Goal: Task Accomplishment & Management: Complete application form

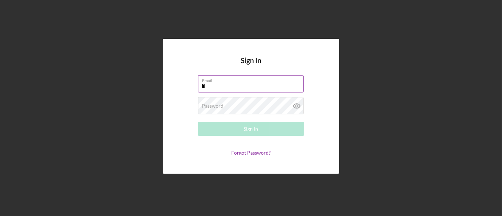
type input "[EMAIL_ADDRESS][DOMAIN_NAME]"
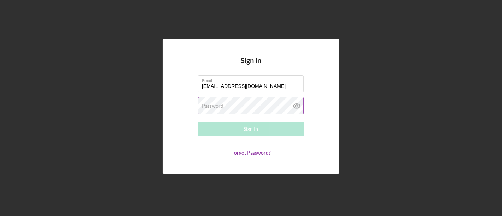
click at [213, 108] on label "Password" at bounding box center [213, 106] width 22 height 6
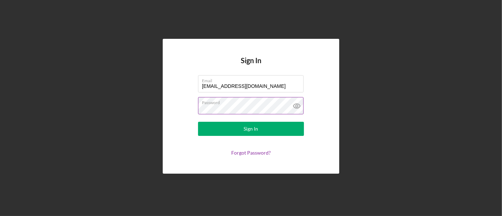
click at [198, 122] on button "Sign In" at bounding box center [251, 129] width 106 height 14
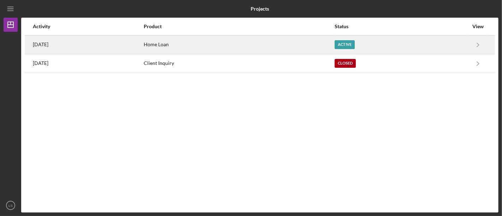
click at [419, 45] on div "Active" at bounding box center [402, 45] width 134 height 18
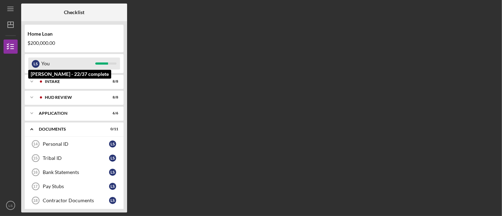
click at [85, 61] on div "You" at bounding box center [68, 64] width 54 height 12
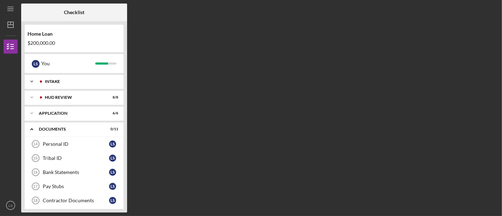
click at [72, 78] on div "Icon/Expander Intake 8 / 8" at bounding box center [74, 81] width 99 height 14
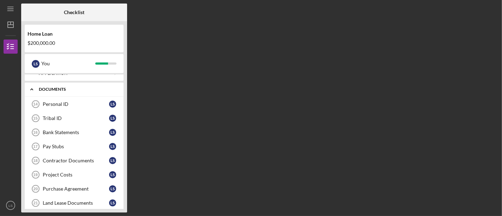
scroll to position [118, 0]
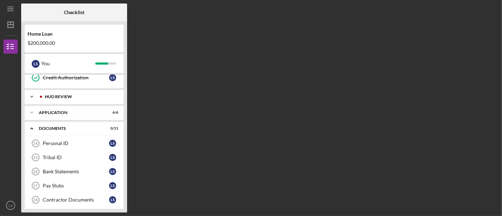
click at [74, 98] on div "Icon/Expander HUD Review 8 / 8" at bounding box center [74, 97] width 99 height 14
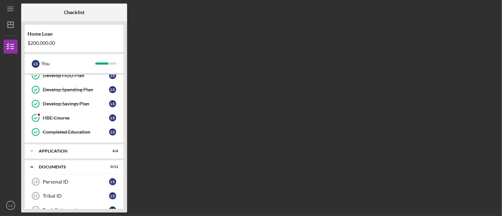
scroll to position [235, 0]
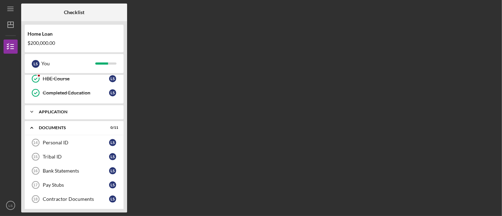
click at [75, 107] on div "Icon/Expander Application 6 / 6" at bounding box center [74, 112] width 99 height 14
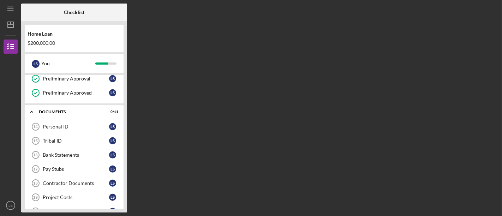
scroll to position [353, 0]
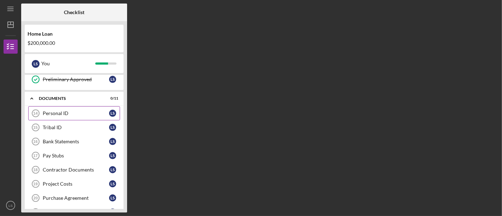
click at [75, 108] on link "Personal ID 14 Personal ID L S" at bounding box center [74, 113] width 92 height 14
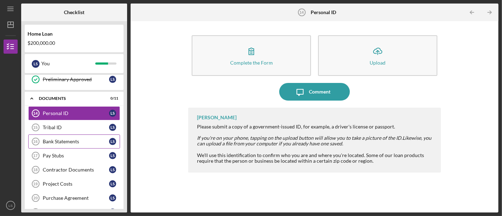
click at [81, 138] on link "Bank Statements 16 Bank Statements L S" at bounding box center [74, 141] width 92 height 14
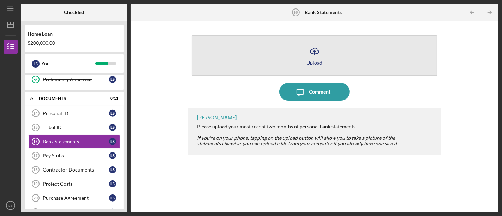
click at [313, 56] on icon "Icon/Upload" at bounding box center [315, 51] width 18 height 18
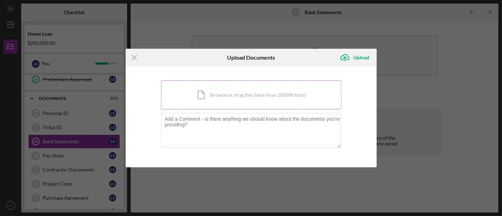
click at [234, 92] on div "Icon/Document Browse or drag files here (max 100MB total) Tap to choose files o…" at bounding box center [251, 94] width 180 height 29
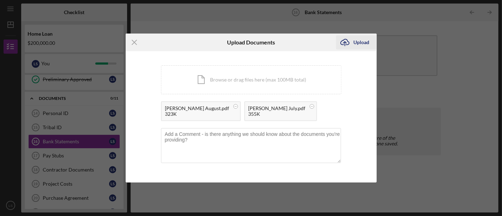
click at [362, 39] on div "Upload" at bounding box center [362, 42] width 16 height 14
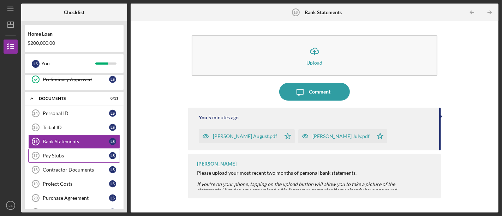
click at [85, 160] on link "Pay Stubs 17 Pay Stubs L S" at bounding box center [74, 156] width 92 height 14
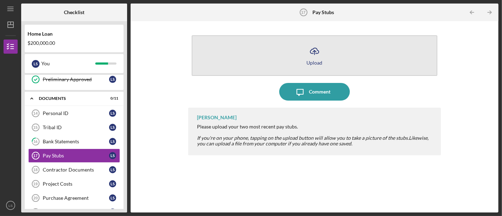
click at [349, 53] on button "Icon/Upload Upload" at bounding box center [314, 55] width 245 height 41
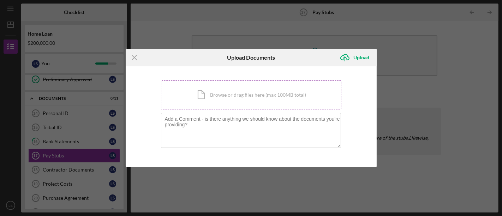
click at [237, 98] on div "Icon/Document Browse or drag files here (max 100MB total) Tap to choose files o…" at bounding box center [251, 94] width 180 height 29
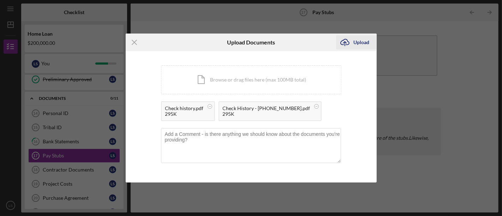
click at [357, 41] on div "Upload" at bounding box center [362, 42] width 16 height 14
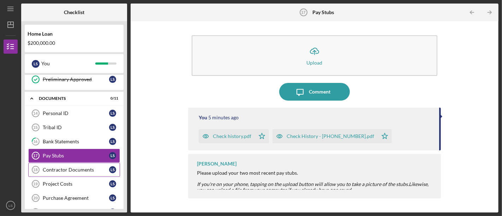
click at [70, 169] on div "Contractor Documents" at bounding box center [76, 170] width 66 height 6
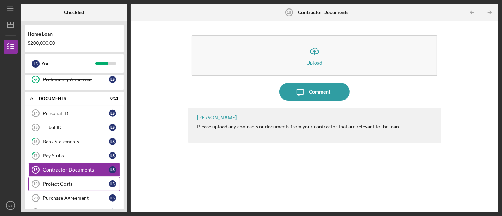
click at [72, 185] on div "Project Costs" at bounding box center [76, 184] width 66 height 6
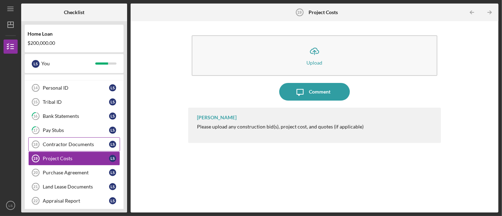
scroll to position [392, 0]
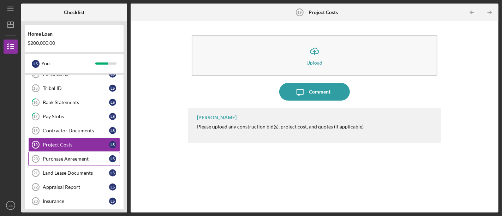
click at [86, 158] on div "Purchase Agreement" at bounding box center [76, 159] width 66 height 6
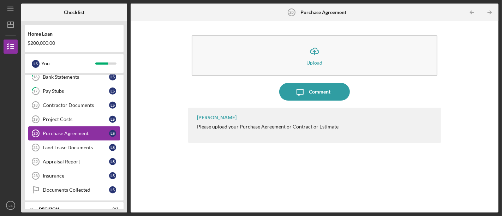
scroll to position [431, 0]
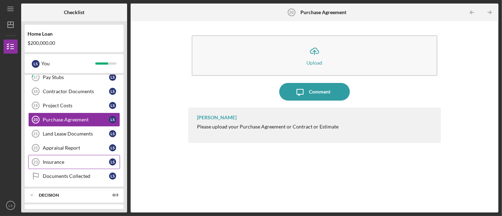
click at [85, 164] on div "Insurance" at bounding box center [76, 162] width 66 height 6
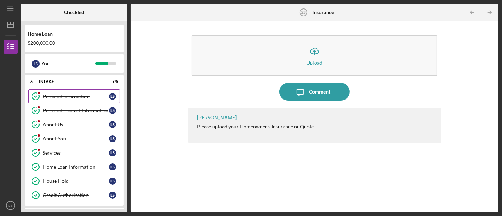
click at [89, 95] on div "Personal Information" at bounding box center [76, 97] width 66 height 6
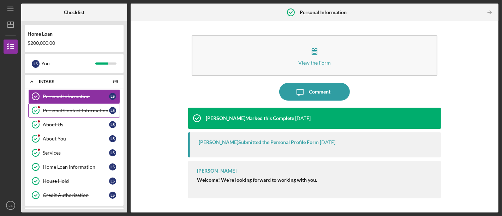
click at [62, 112] on link "Personal Contact Information Personal Contact Information L S" at bounding box center [74, 110] width 92 height 14
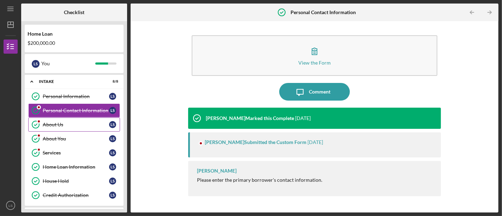
click at [61, 127] on link "About Us About Us L S" at bounding box center [74, 125] width 92 height 14
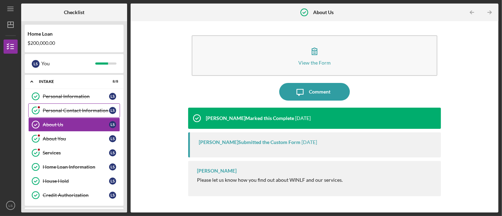
click at [73, 112] on div "Personal Contact Information" at bounding box center [76, 111] width 66 height 6
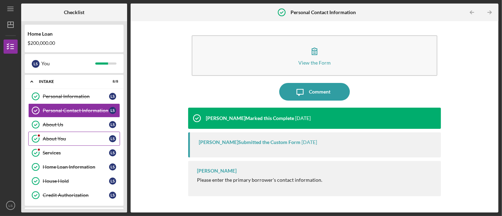
click at [62, 142] on link "About You About You L S" at bounding box center [74, 139] width 92 height 14
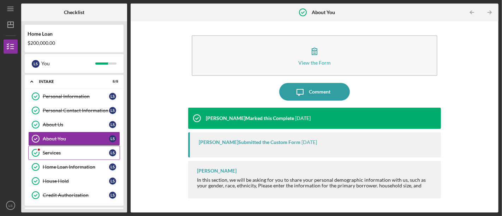
click at [61, 153] on div "Services" at bounding box center [76, 153] width 66 height 6
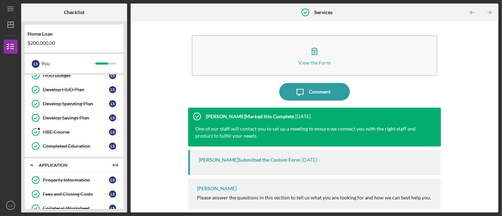
scroll to position [196, 0]
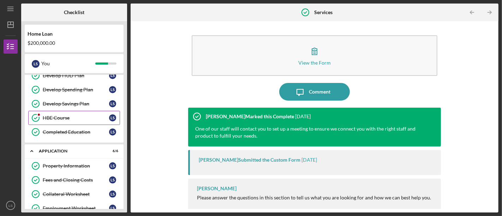
click at [77, 116] on div "HBE Course" at bounding box center [76, 118] width 66 height 6
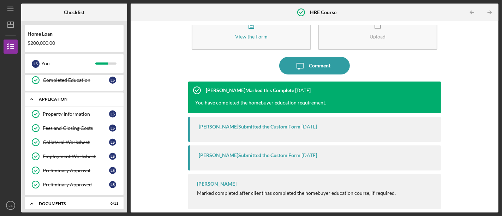
scroll to position [235, 0]
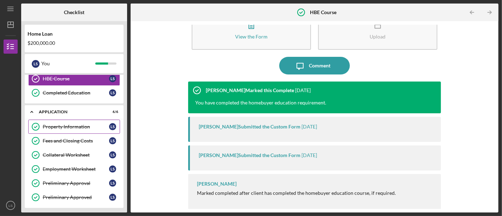
click at [78, 126] on div "Property Information" at bounding box center [76, 127] width 66 height 6
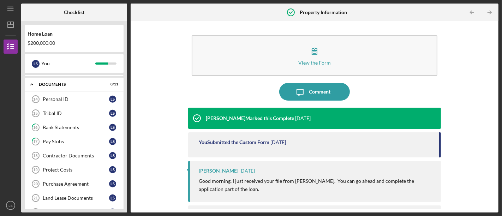
scroll to position [353, 0]
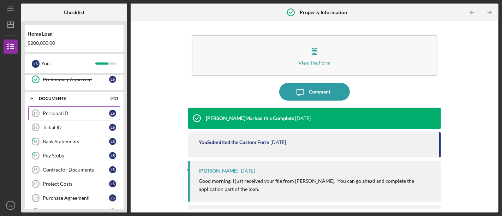
click at [83, 118] on link "Personal ID 14 Personal ID L S" at bounding box center [74, 113] width 92 height 14
